Goal: Check status

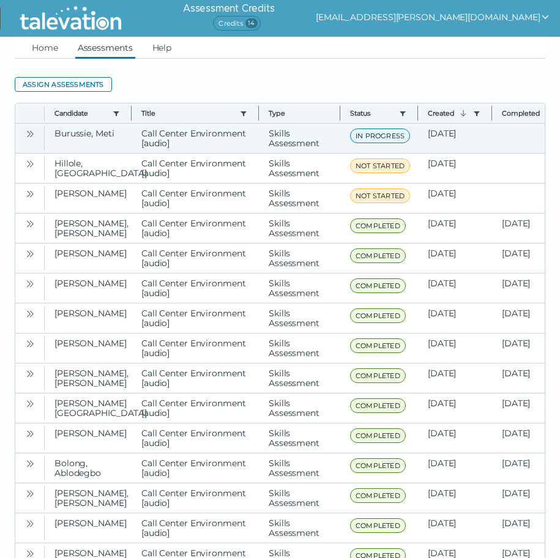
click at [26, 136] on icon "Open" at bounding box center [30, 134] width 10 height 10
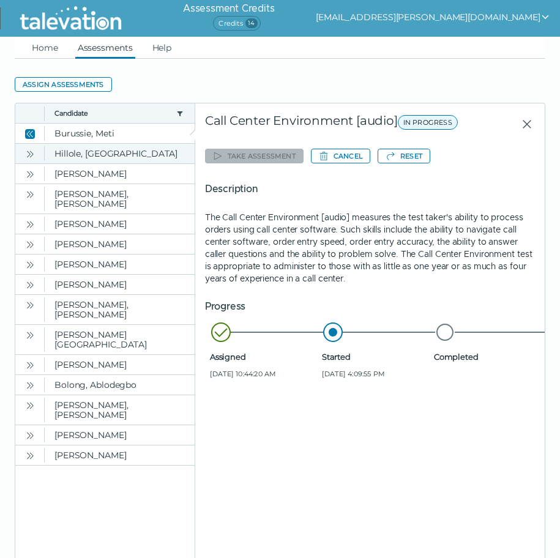
click at [32, 154] on icon "Open" at bounding box center [32, 153] width 4 height 7
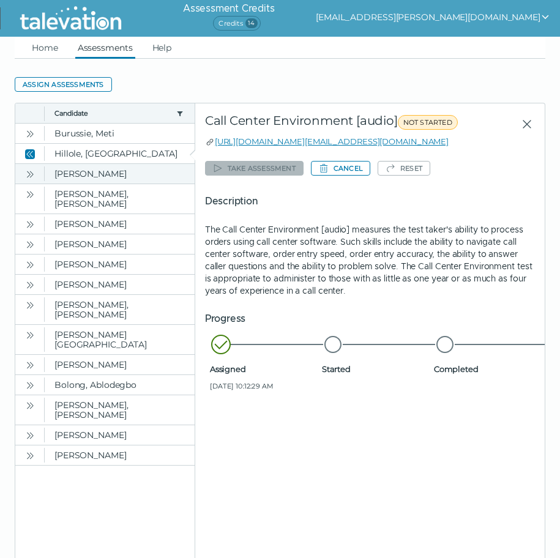
click at [28, 174] on icon "Open" at bounding box center [30, 174] width 10 height 10
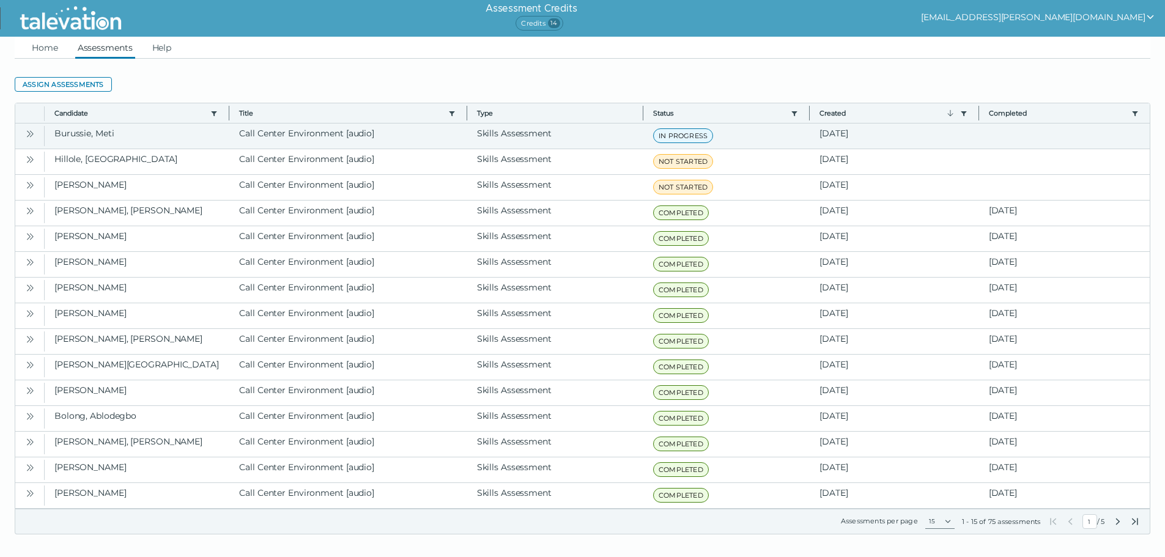
click at [32, 135] on icon "Open" at bounding box center [32, 133] width 4 height 7
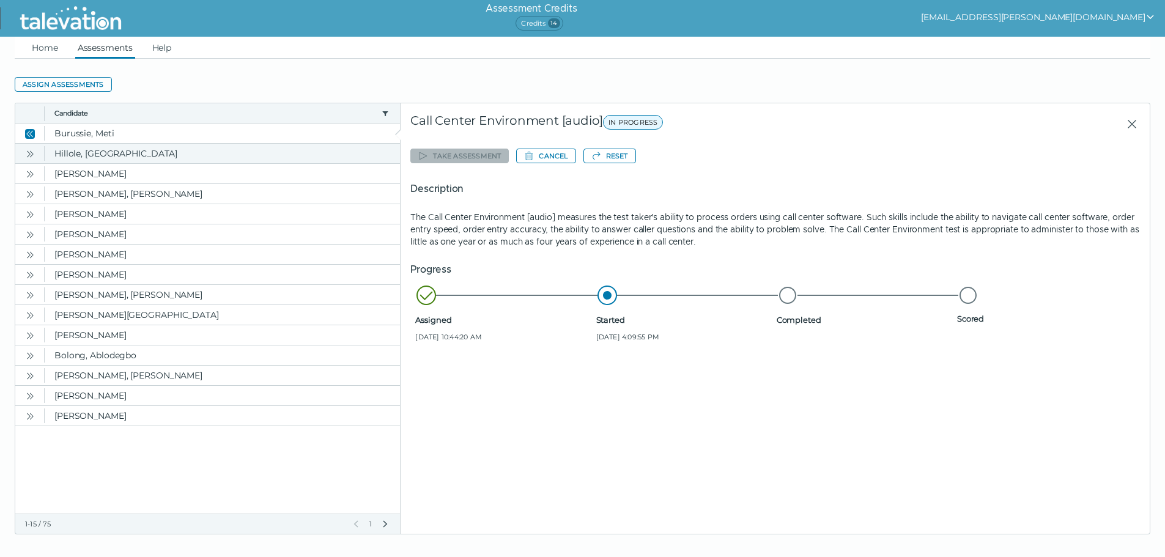
click at [24, 154] on button "Open" at bounding box center [30, 153] width 15 height 15
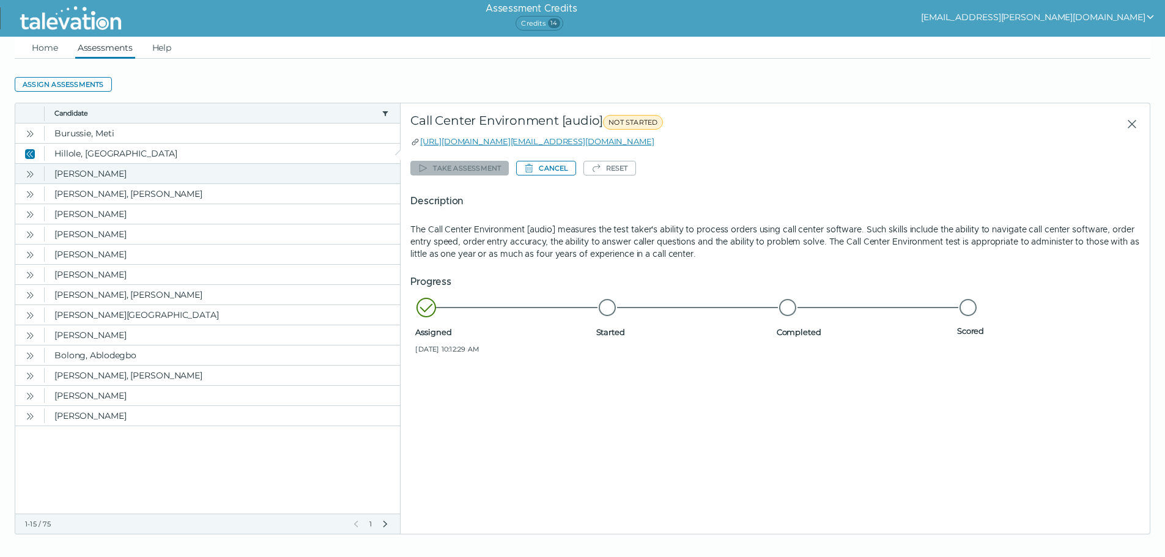
click at [31, 178] on icon "Open" at bounding box center [30, 174] width 10 height 10
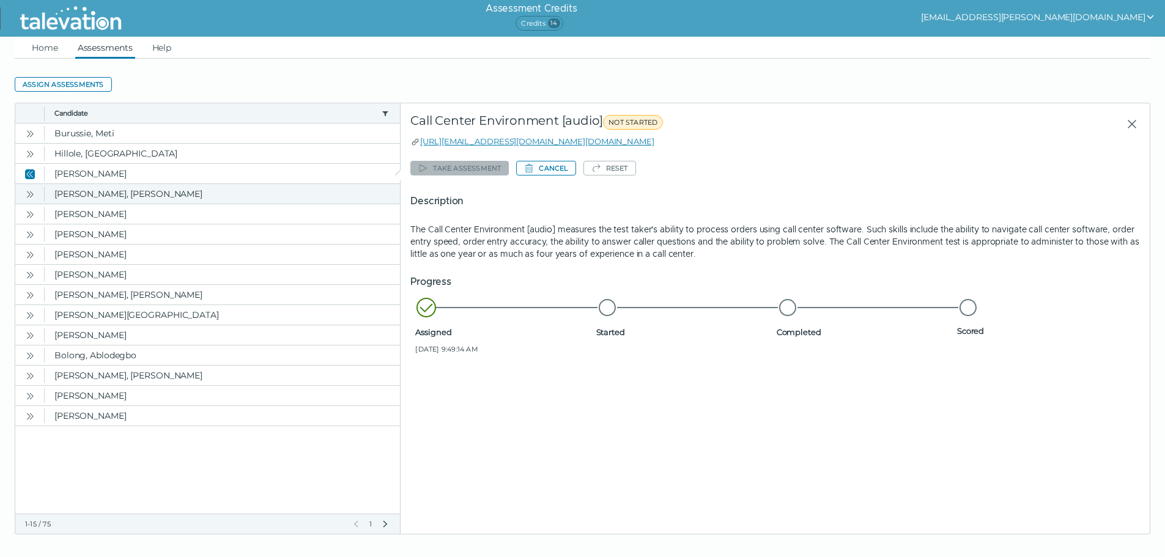
click at [33, 198] on icon "Open" at bounding box center [30, 195] width 10 height 10
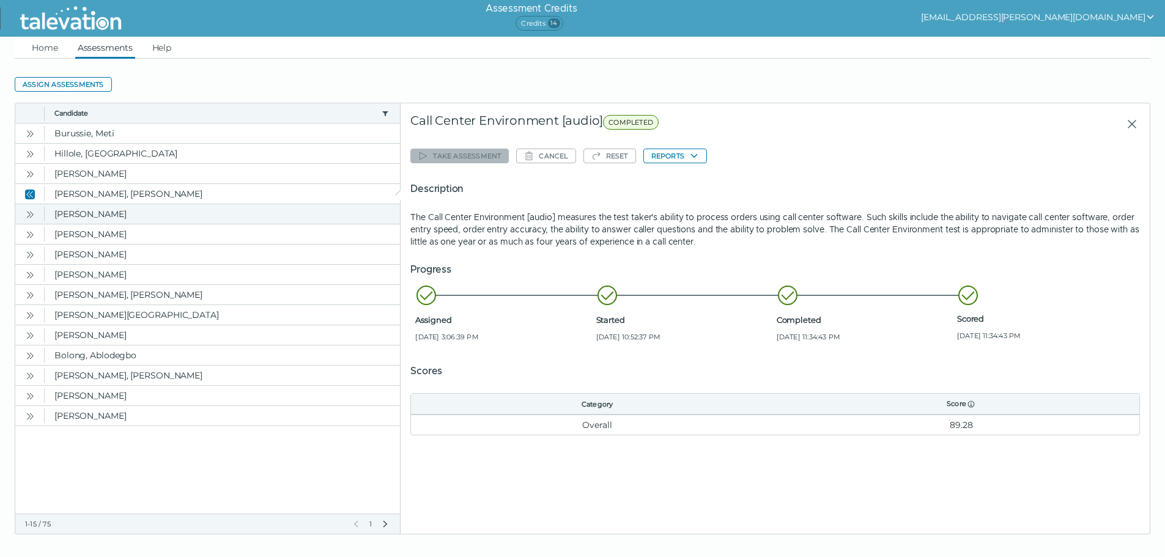
click at [32, 214] on icon "Open" at bounding box center [30, 215] width 10 height 10
